Goal: Task Accomplishment & Management: Use online tool/utility

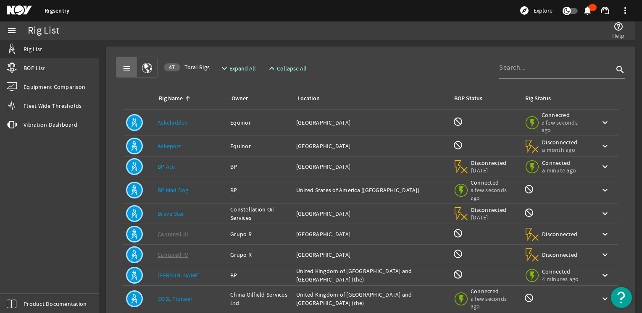
click at [515, 69] on input at bounding box center [556, 68] width 114 height 10
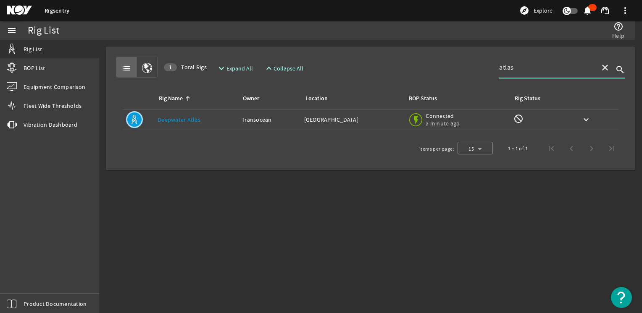
type input "atlas"
click at [179, 118] on link "Deepwater Atlas" at bounding box center [179, 120] width 43 height 8
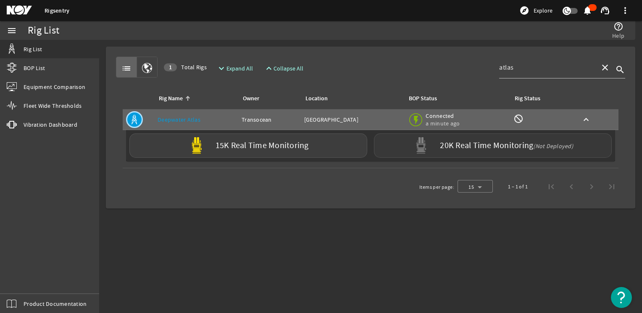
click at [429, 141] on img at bounding box center [421, 145] width 17 height 17
click at [432, 147] on div "20K Real Time Monitoring (Not Deployed)" at bounding box center [493, 146] width 238 height 24
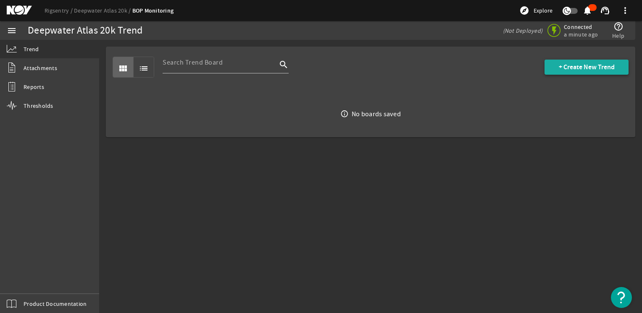
click at [559, 64] on span "+ Create New Trend" at bounding box center [587, 67] width 56 height 8
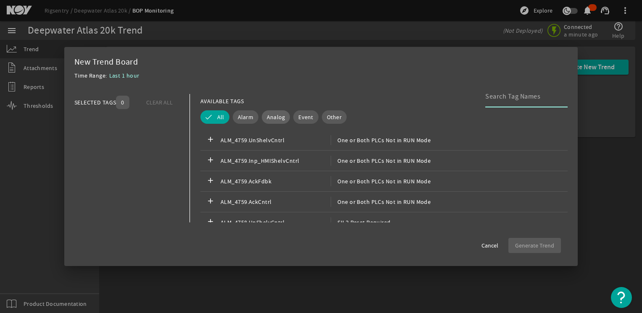
click at [279, 116] on span "Analog" at bounding box center [276, 117] width 18 height 8
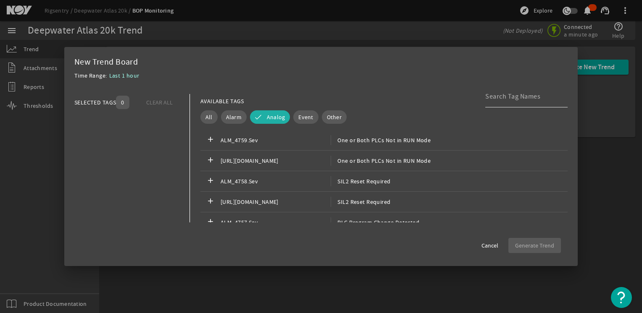
click at [486, 102] on div at bounding box center [523, 97] width 76 height 22
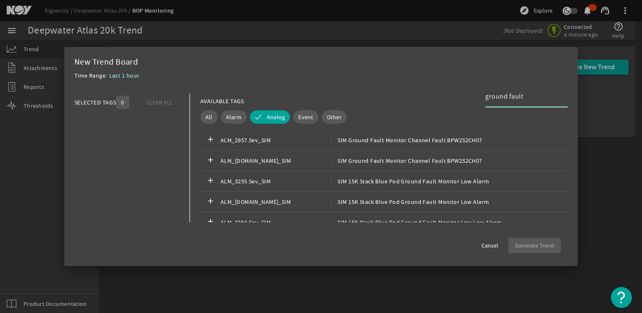
type input "ground fault"
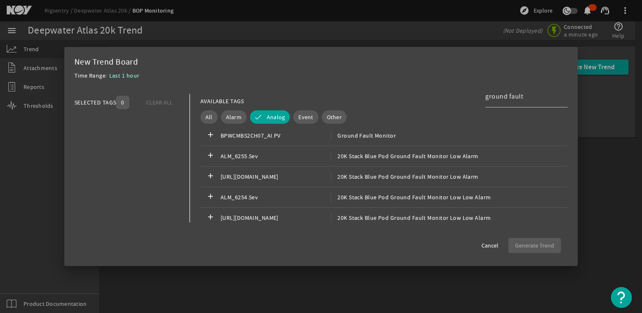
scroll to position [687, 0]
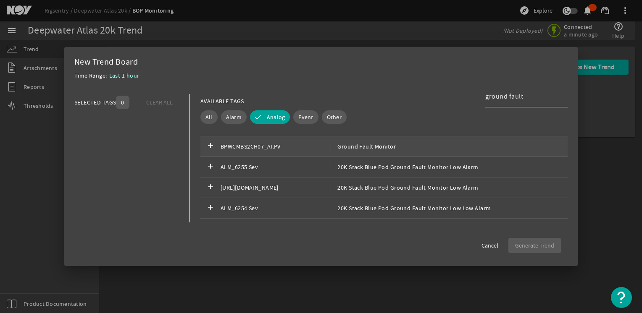
click at [413, 150] on div "add BPWCMBS2CH07_AI.PV Ground Fault Monitor" at bounding box center [383, 147] width 367 height 21
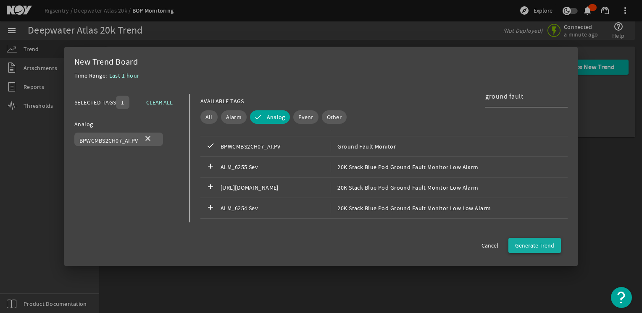
click at [519, 238] on span "button" at bounding box center [534, 246] width 53 height 20
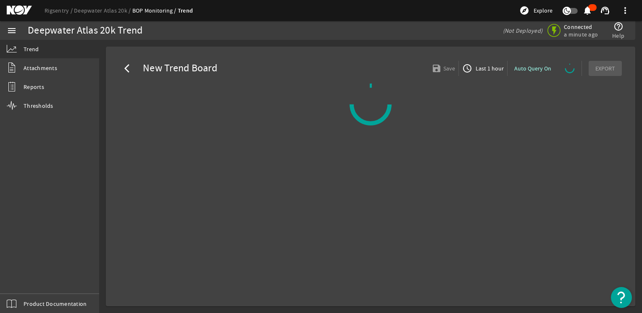
select select "ALL"
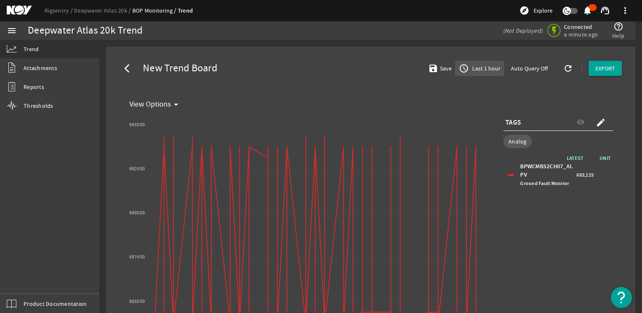
click at [480, 70] on span "Last 1 hour" at bounding box center [486, 68] width 30 height 8
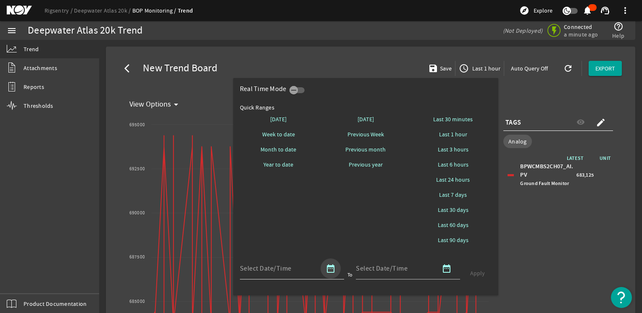
click at [337, 270] on span "button" at bounding box center [331, 269] width 20 height 20
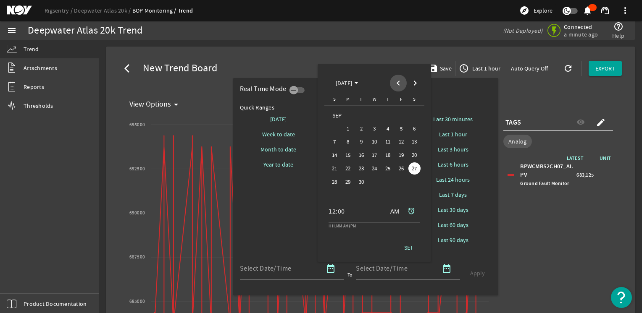
click at [397, 79] on span "Previous month" at bounding box center [398, 83] width 17 height 17
click at [388, 180] on span "31" at bounding box center [388, 182] width 12 height 12
click at [407, 247] on span "SET" at bounding box center [408, 248] width 9 height 8
type input "[DATE] 12:00 AM [GEOGRAPHIC_DATA]/[GEOGRAPHIC_DATA]"
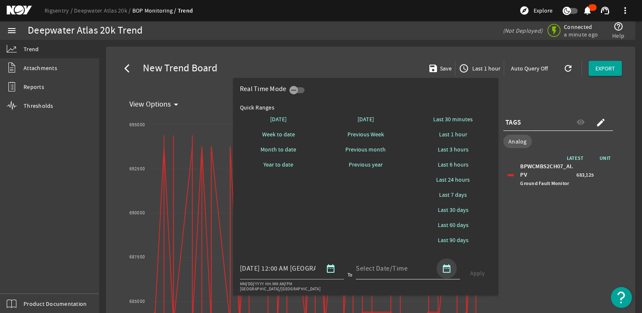
click at [443, 270] on mat-icon "date_range" at bounding box center [447, 269] width 10 height 10
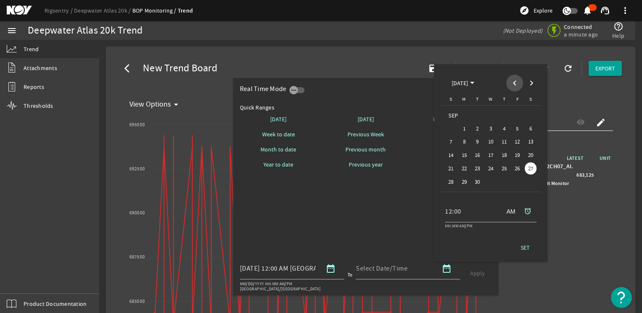
click at [508, 85] on span "Previous month" at bounding box center [514, 83] width 17 height 17
click at [502, 180] on span "31" at bounding box center [504, 182] width 12 height 12
click at [511, 212] on span at bounding box center [509, 212] width 20 height 20
click at [528, 247] on span "SET" at bounding box center [525, 248] width 9 height 8
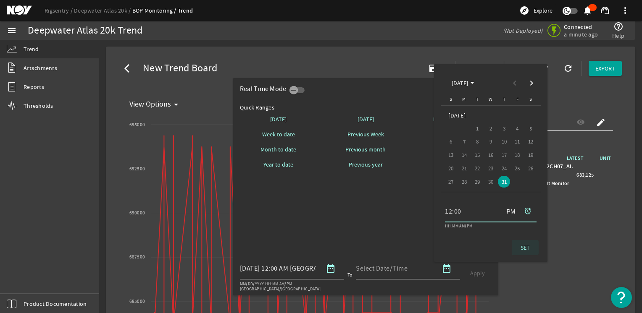
type input "[DATE] 12:00 PM [GEOGRAPHIC_DATA]/[GEOGRAPHIC_DATA]"
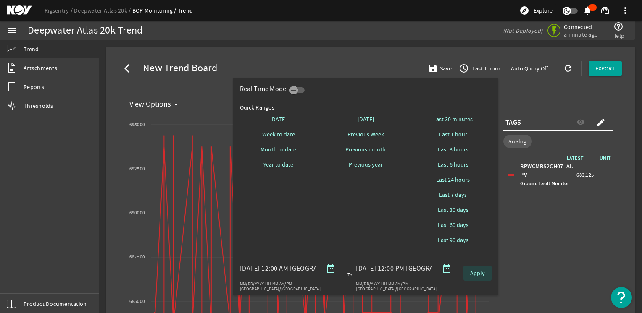
click at [479, 275] on span "Apply" at bounding box center [477, 273] width 15 height 8
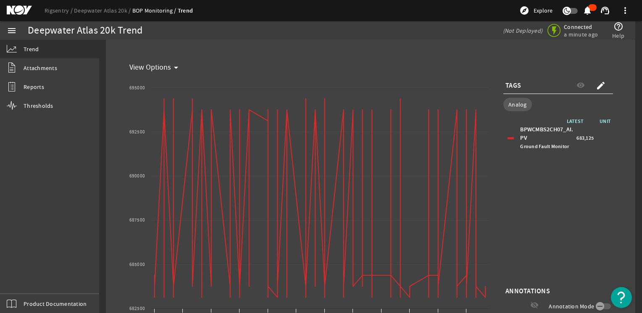
scroll to position [43, 0]
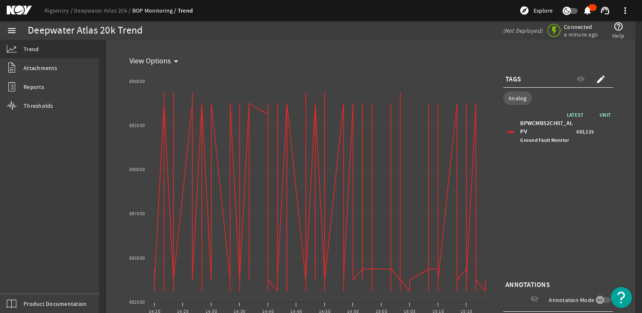
drag, startPoint x: 635, startPoint y: 173, endPoint x: 633, endPoint y: 187, distance: 13.5
click at [633, 187] on rigsentry-mat-card "arrow_back_ios New Trend Board save Save access_time [DATE] 00:00 - [DATE] 12:0…" at bounding box center [370, 198] width 543 height 402
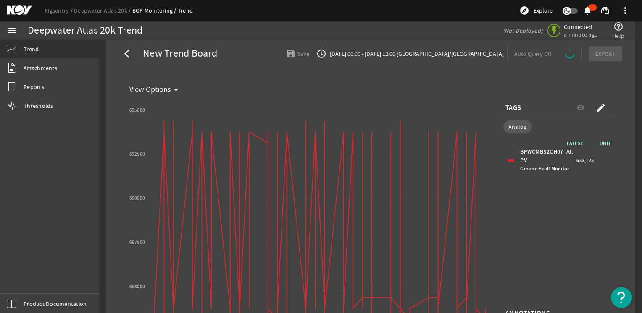
scroll to position [13, 0]
select select "ALL"
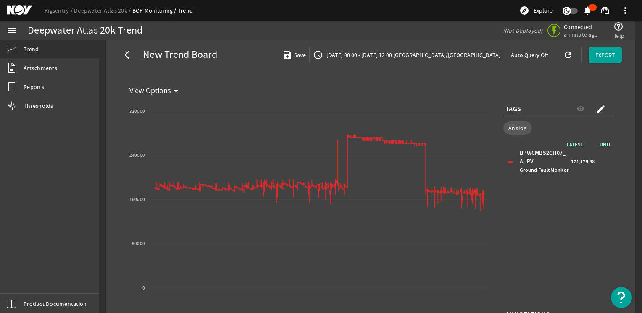
click at [454, 58] on span "[DATE] 00:00 - [DATE] 12:00 [GEOGRAPHIC_DATA]/[GEOGRAPHIC_DATA]" at bounding box center [413, 55] width 176 height 8
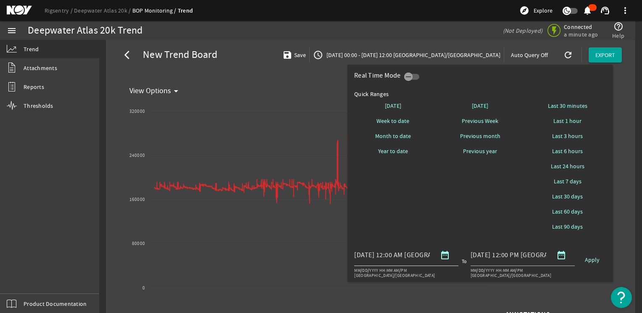
click at [442, 251] on mat-icon "date_range" at bounding box center [445, 255] width 10 height 10
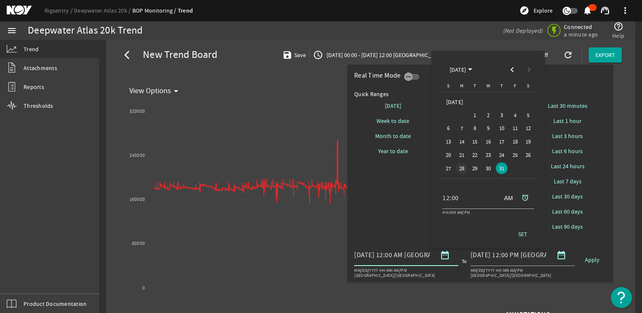
click at [466, 169] on span "28" at bounding box center [462, 169] width 12 height 12
click at [523, 232] on span "SET" at bounding box center [522, 234] width 9 height 8
type input "[DATE] 12:00 AM [GEOGRAPHIC_DATA]/[GEOGRAPHIC_DATA]"
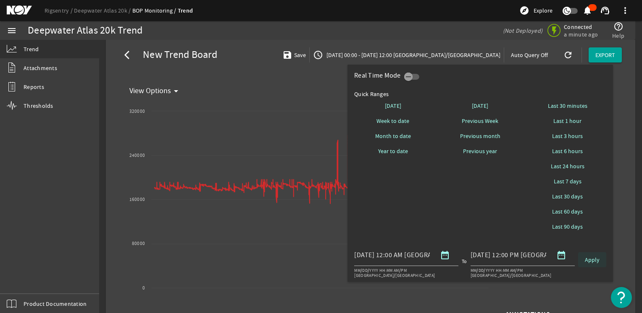
click at [590, 259] on span "Apply" at bounding box center [592, 260] width 15 height 8
select select "10M"
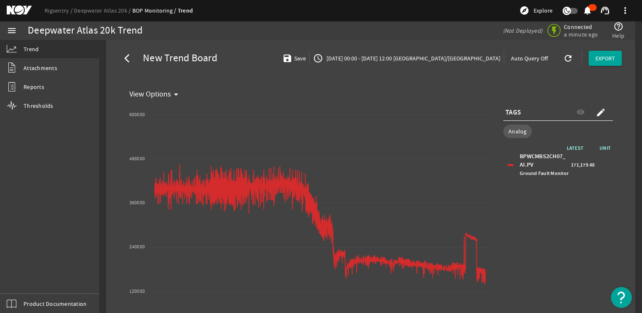
scroll to position [0, 0]
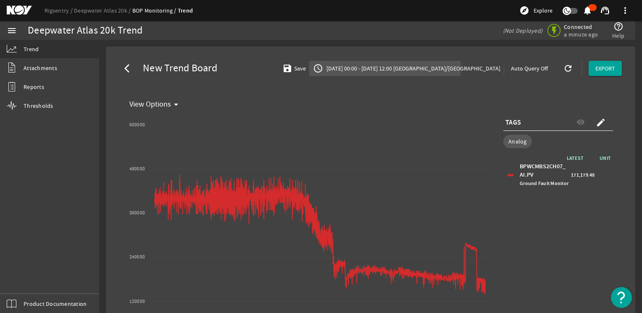
click at [381, 66] on span "[DATE] 00:00 - [DATE] 12:00 [GEOGRAPHIC_DATA]/[GEOGRAPHIC_DATA]" at bounding box center [413, 68] width 176 height 8
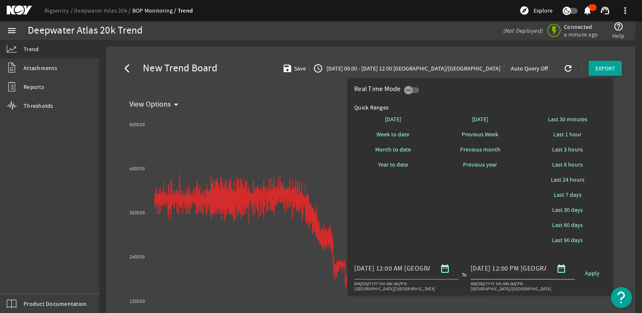
click at [560, 271] on mat-icon "date_range" at bounding box center [561, 269] width 10 height 10
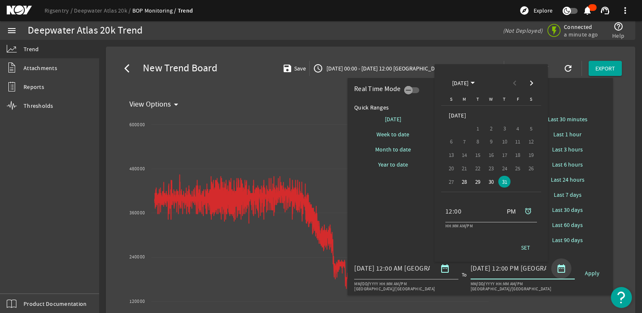
scroll to position [0, 39]
click at [531, 85] on span "Next month" at bounding box center [531, 83] width 17 height 17
click at [518, 115] on span "1" at bounding box center [518, 115] width 12 height 12
click at [528, 242] on span at bounding box center [525, 248] width 27 height 20
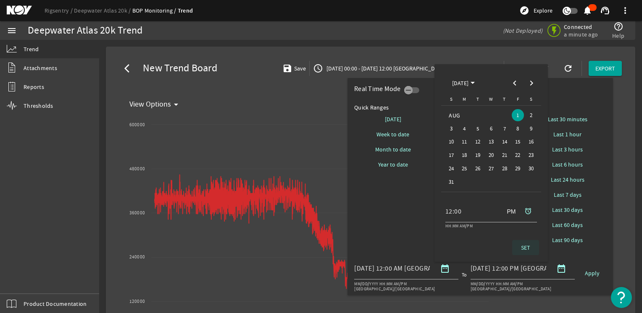
type input "[DATE] 12:00 PM [GEOGRAPHIC_DATA]/[GEOGRAPHIC_DATA]"
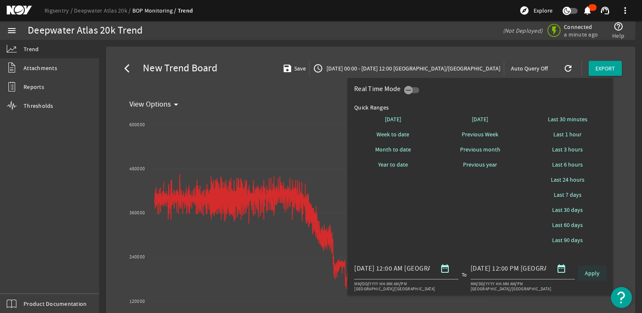
click at [591, 271] on span "Apply" at bounding box center [592, 273] width 15 height 8
select select "10M"
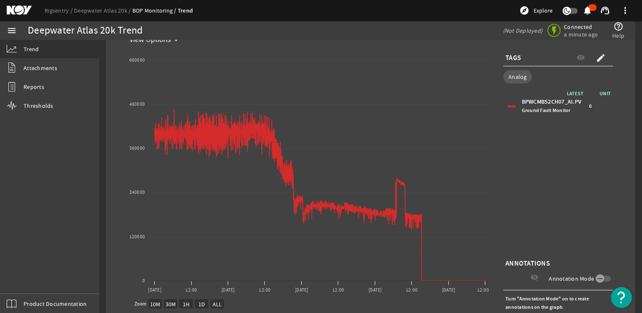
scroll to position [55, 0]
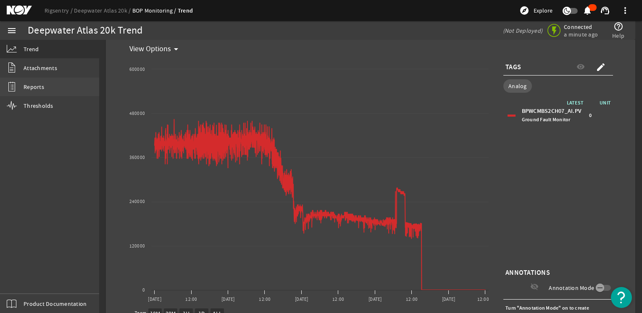
click at [61, 82] on link "Reports" at bounding box center [49, 87] width 99 height 18
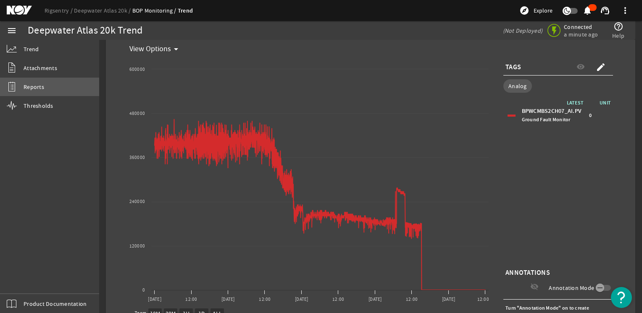
click at [61, 87] on link "Reports" at bounding box center [49, 87] width 99 height 18
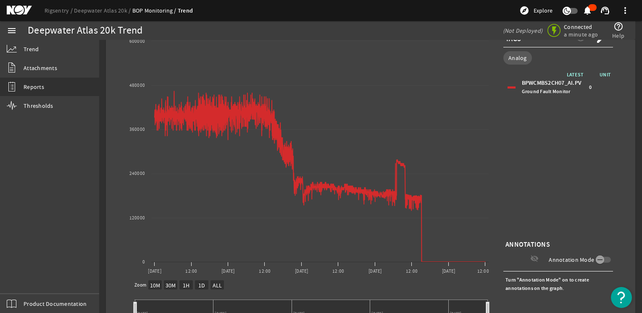
scroll to position [128, 0]
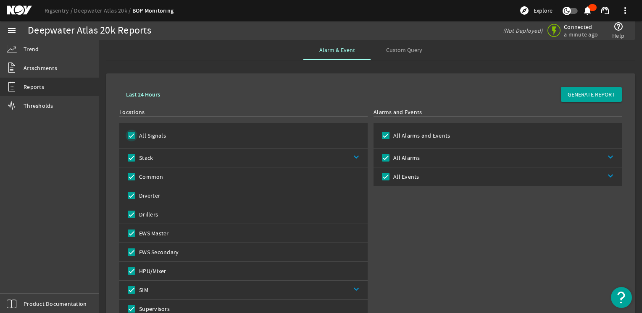
click at [136, 137] on input "All Signals" at bounding box center [132, 136] width 12 height 12
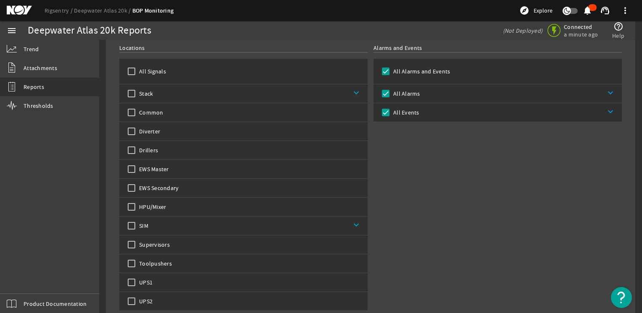
scroll to position [68, 0]
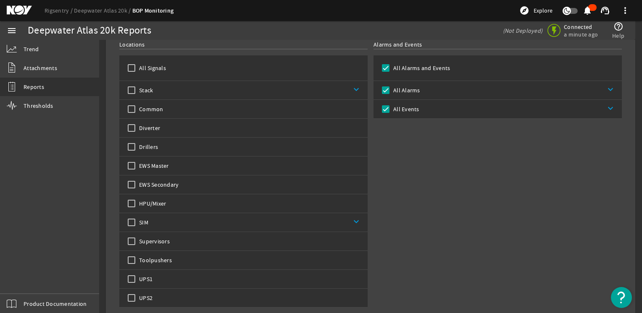
click at [360, 86] on link "keyboard_arrow_down" at bounding box center [260, 90] width 215 height 18
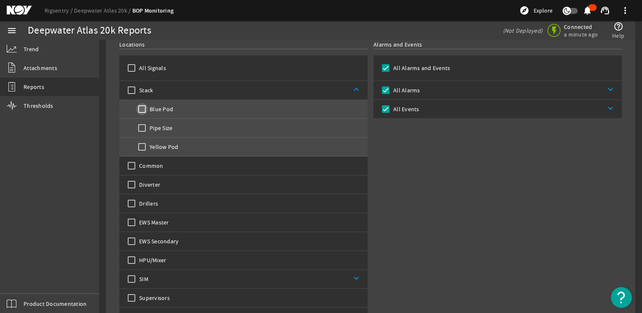
click at [142, 109] on input "Blue Pod" at bounding box center [142, 109] width 12 height 12
click at [131, 200] on input "Drillers" at bounding box center [132, 204] width 12 height 12
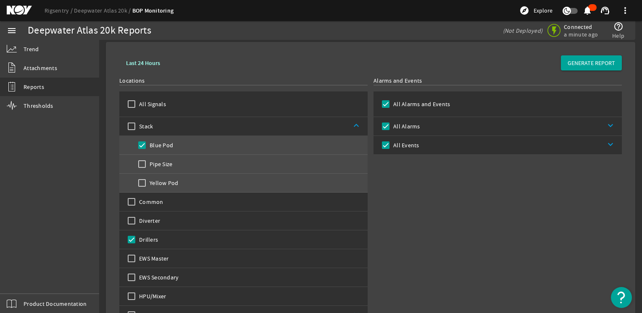
scroll to position [29, 0]
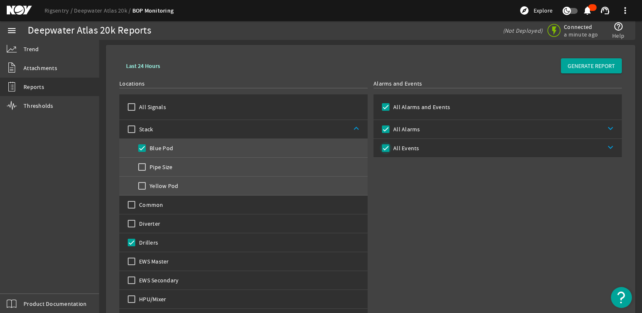
click at [382, 149] on input "All Events" at bounding box center [386, 148] width 12 height 12
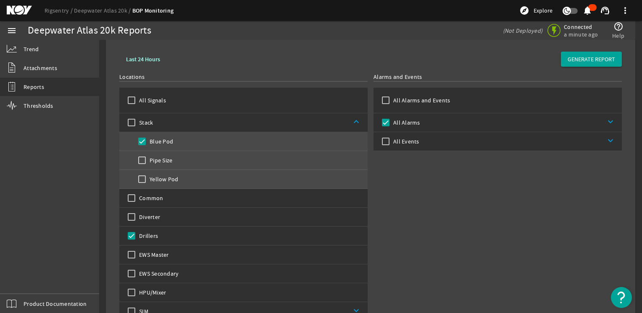
scroll to position [34, 0]
click at [155, 61] on b "Last 24 Hours" at bounding box center [143, 61] width 34 height 8
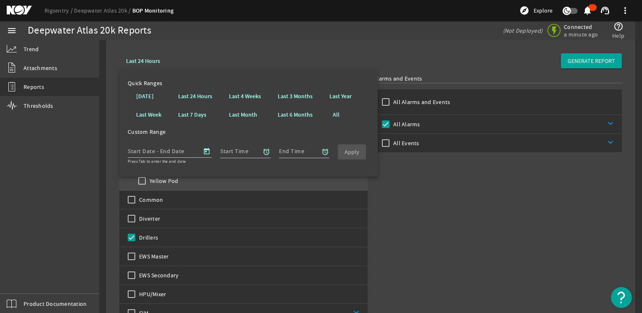
click at [416, 189] on div "Alarms and Events All Alarms and Events All Alarms keyboard_arrow_down All Even…" at bounding box center [497, 236] width 248 height 324
click at [205, 154] on span "Open calendar" at bounding box center [207, 152] width 20 height 20
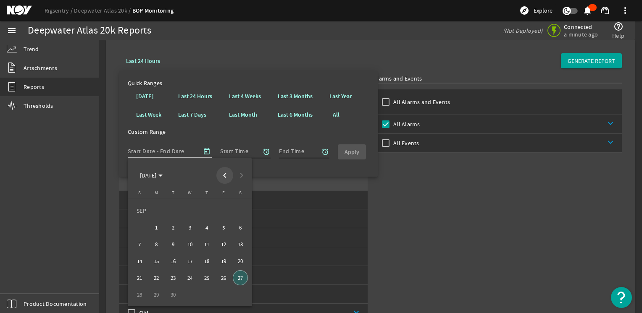
click at [221, 175] on span "Previous month" at bounding box center [224, 175] width 17 height 17
click at [171, 295] on span "29" at bounding box center [173, 294] width 15 height 15
type input "[DATE]"
click at [209, 294] on span "31" at bounding box center [206, 294] width 15 height 15
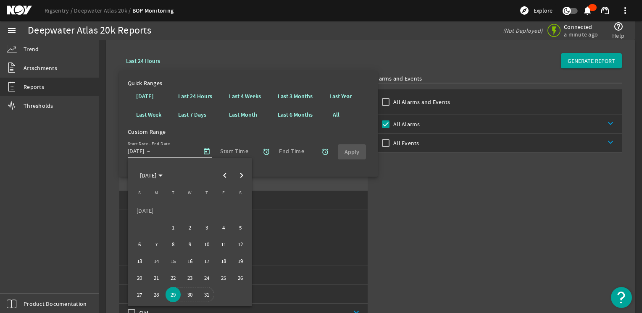
type input "[DATE]"
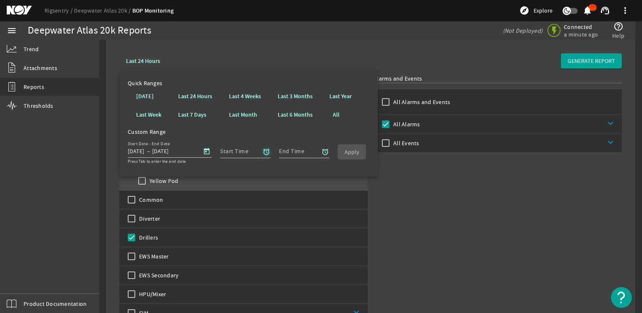
click at [260, 152] on span "button" at bounding box center [266, 152] width 20 height 20
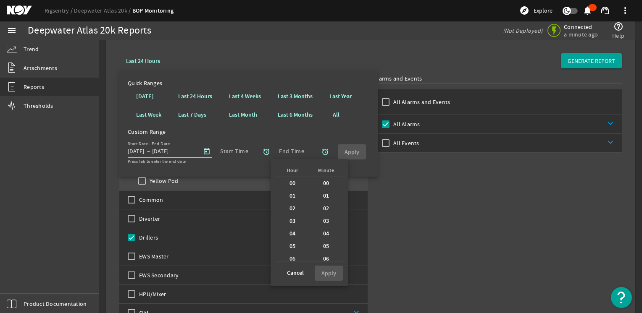
click at [295, 185] on div "00" at bounding box center [293, 183] width 34 height 13
click at [323, 184] on b "00" at bounding box center [326, 183] width 6 height 8
click at [337, 276] on span at bounding box center [329, 273] width 28 height 20
type input "00:00"
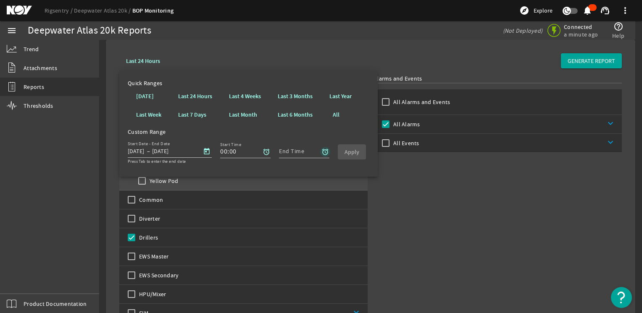
click at [323, 153] on mat-icon "alarm" at bounding box center [325, 152] width 8 height 8
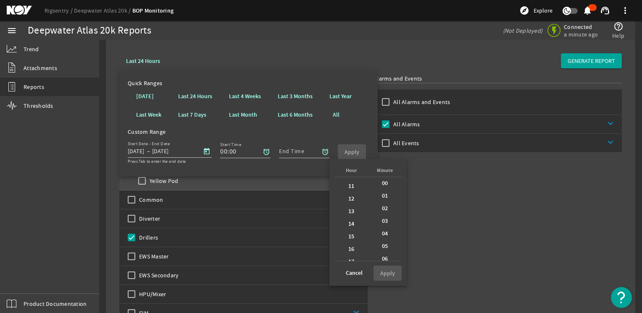
scroll to position [218, 0]
click at [352, 258] on div "23" at bounding box center [351, 255] width 34 height 13
click at [385, 256] on div "59" at bounding box center [385, 255] width 34 height 13
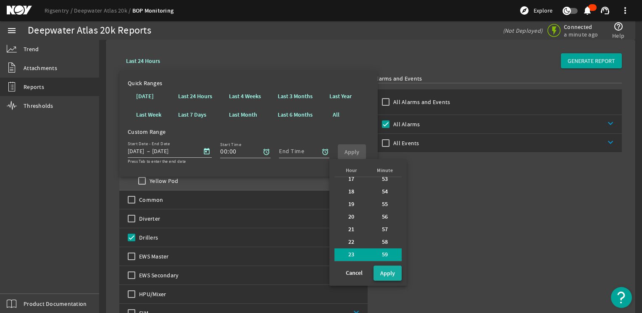
click at [385, 271] on b "Apply" at bounding box center [387, 274] width 15 height 8
type input "23:59"
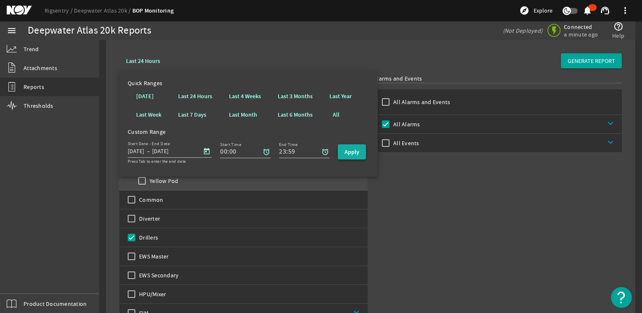
click at [358, 155] on b "Apply" at bounding box center [352, 152] width 15 height 8
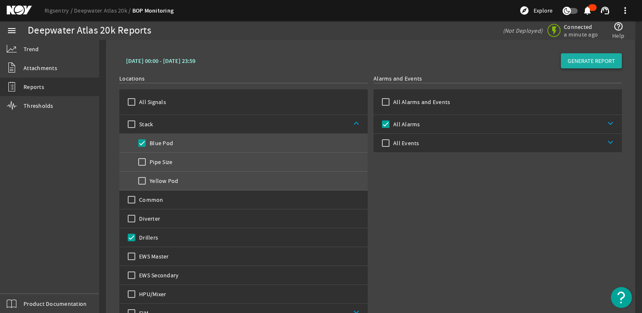
click at [597, 63] on span "GENERATE REPORT" at bounding box center [591, 61] width 47 height 8
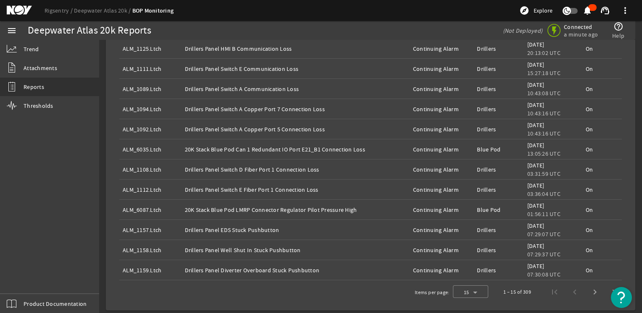
scroll to position [608, 0]
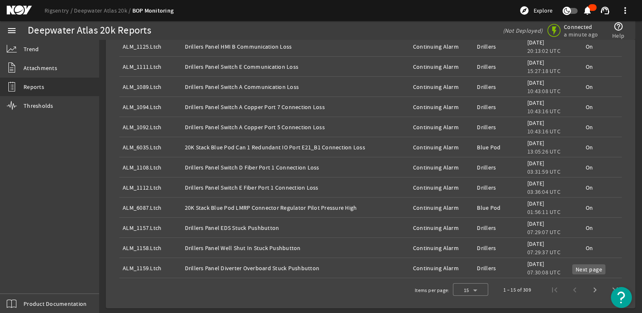
click at [588, 292] on span "Next page" at bounding box center [595, 290] width 20 height 20
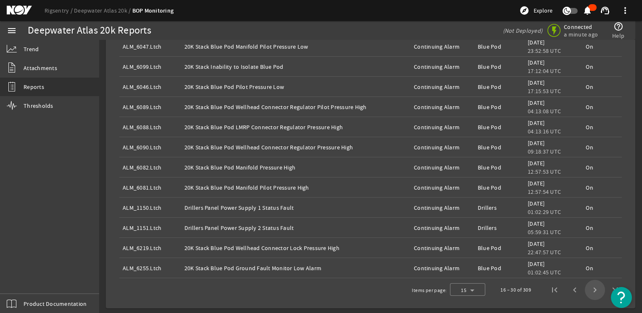
click at [588, 292] on span "Next page" at bounding box center [595, 290] width 20 height 20
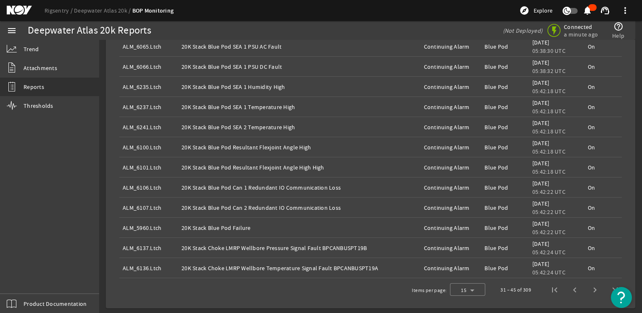
click at [588, 292] on span "Next page" at bounding box center [595, 290] width 20 height 20
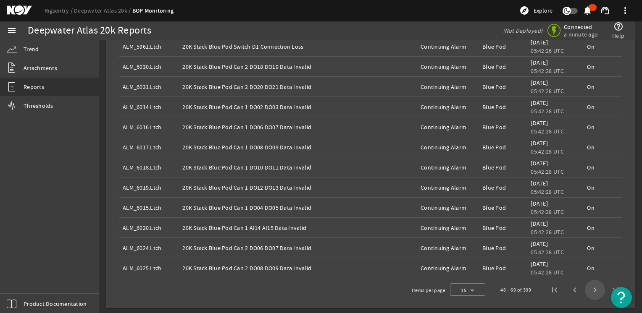
click at [588, 292] on span "Next page" at bounding box center [595, 290] width 20 height 20
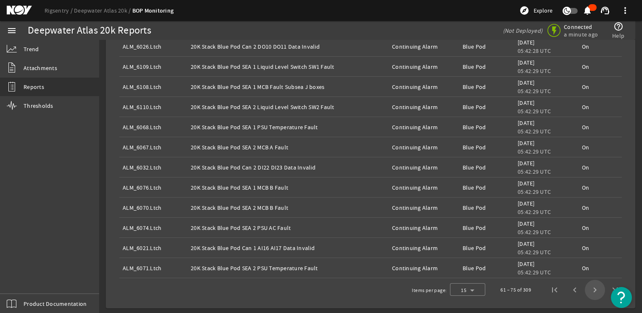
click at [588, 292] on span "Next page" at bounding box center [595, 290] width 20 height 20
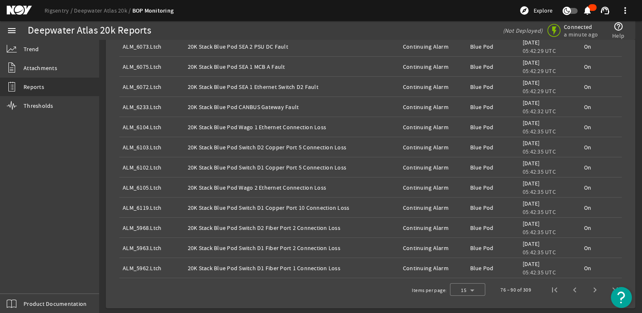
click at [588, 292] on span "Next page" at bounding box center [595, 290] width 20 height 20
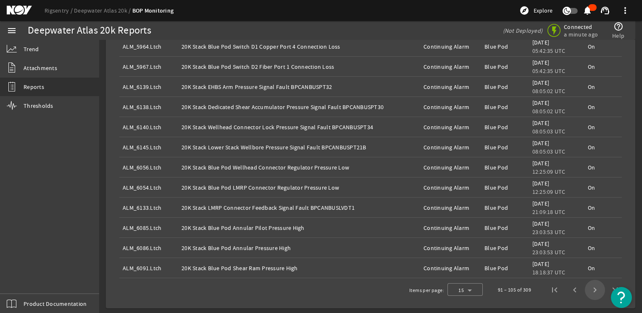
click at [588, 292] on span "Next page" at bounding box center [595, 290] width 20 height 20
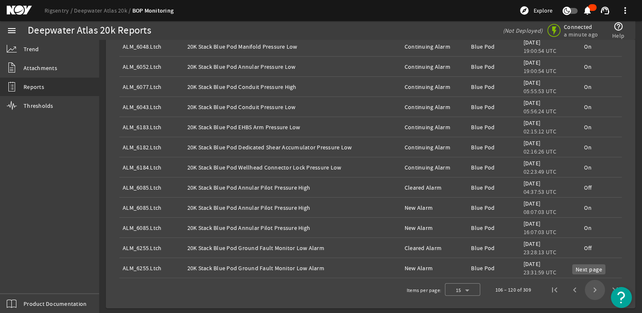
click at [585, 289] on span "Next page" at bounding box center [595, 290] width 20 height 20
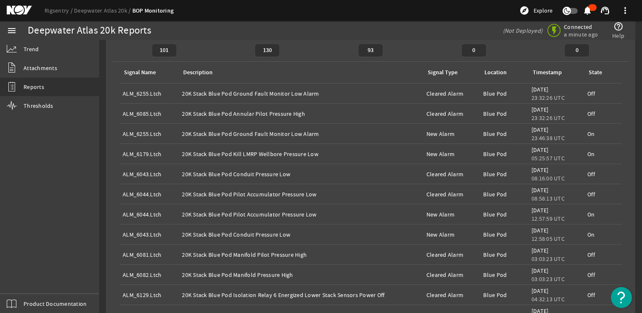
scroll to position [495, 0]
